Goal: Task Accomplishment & Management: Manage account settings

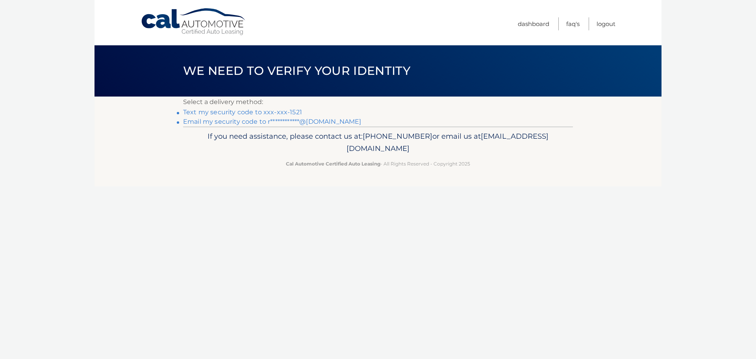
click at [243, 120] on link "**********" at bounding box center [272, 121] width 178 height 7
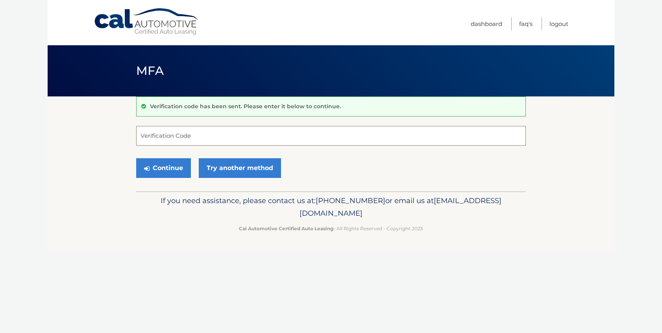
click at [167, 135] on input "Verification Code" at bounding box center [331, 136] width 390 height 20
type input "032926"
click at [159, 166] on button "Continue" at bounding box center [163, 168] width 55 height 20
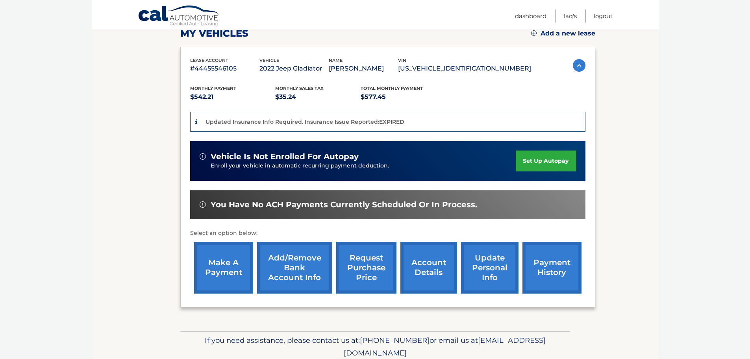
scroll to position [118, 0]
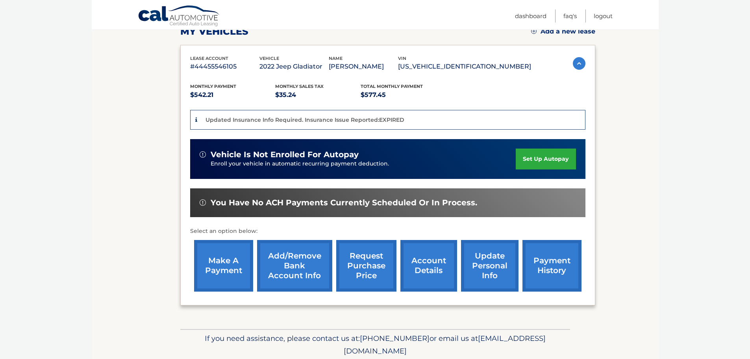
click at [214, 268] on link "make a payment" at bounding box center [223, 266] width 59 height 52
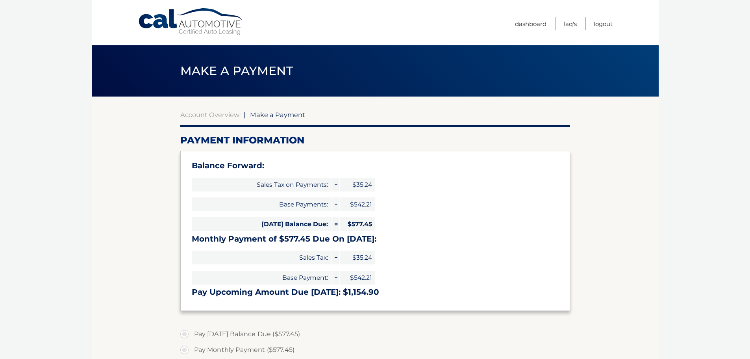
select select "MjQ4NmE3YmQtZmQwYy00OWNkLTk3OTgtYmFiZGYyNmRhOGMx"
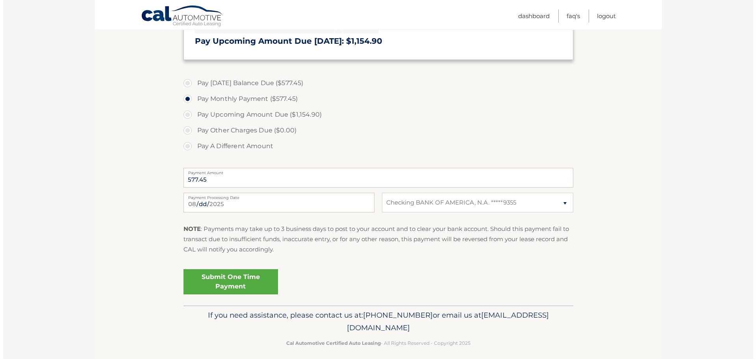
scroll to position [257, 0]
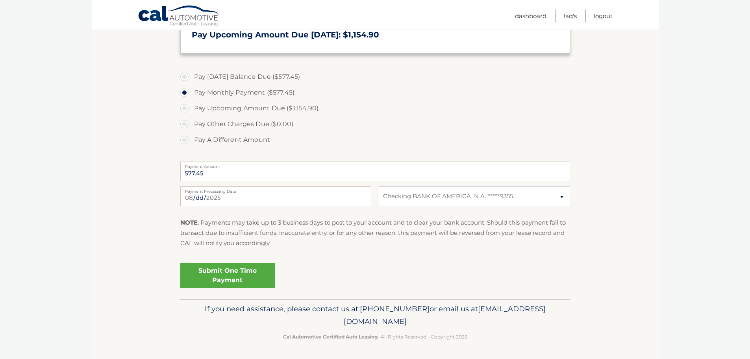
click at [230, 278] on link "Submit One Time Payment" at bounding box center [227, 275] width 95 height 25
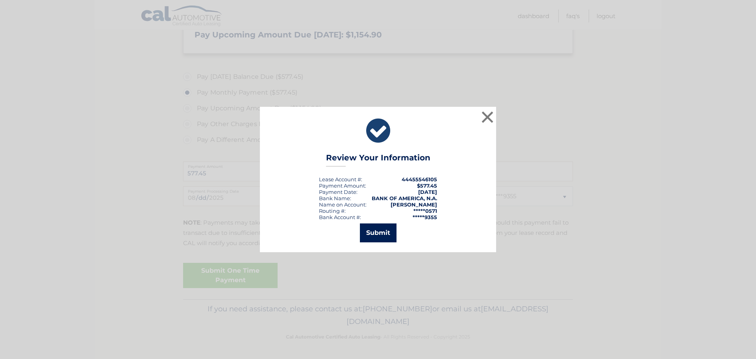
click at [379, 229] on button "Submit" at bounding box center [378, 232] width 37 height 19
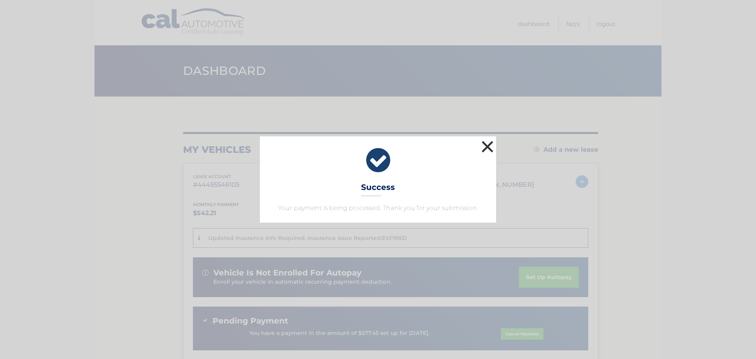
click at [488, 148] on button "×" at bounding box center [488, 147] width 16 height 16
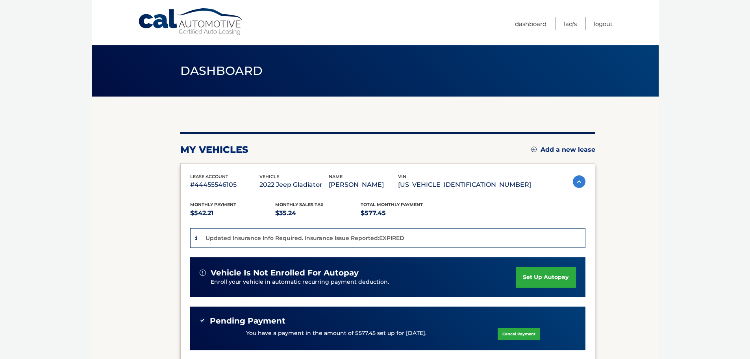
click at [216, 72] on span "Dashboard" at bounding box center [221, 70] width 83 height 15
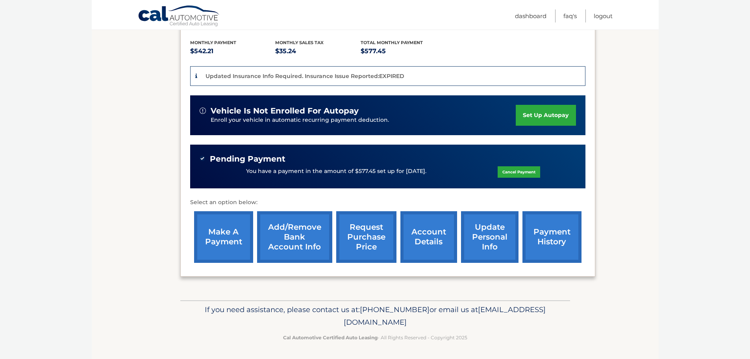
scroll to position [163, 0]
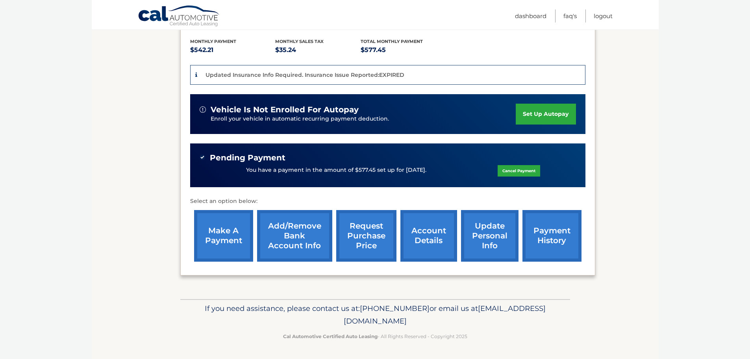
click at [423, 232] on link "account details" at bounding box center [429, 236] width 57 height 52
